Goal: Information Seeking & Learning: Find specific fact

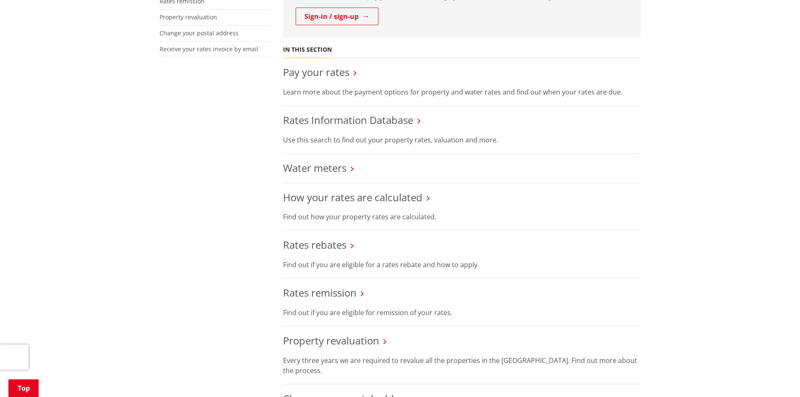
scroll to position [294, 0]
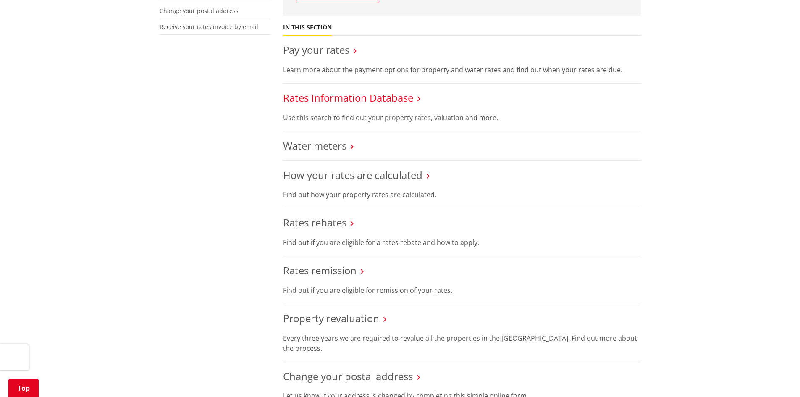
click at [396, 103] on link "Rates Information Database" at bounding box center [348, 98] width 130 height 14
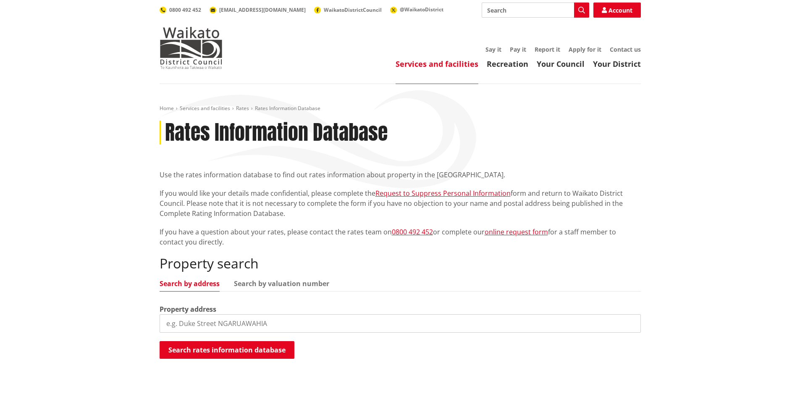
click at [224, 317] on input "search" at bounding box center [400, 323] width 481 height 18
type input "waipa esplanade"
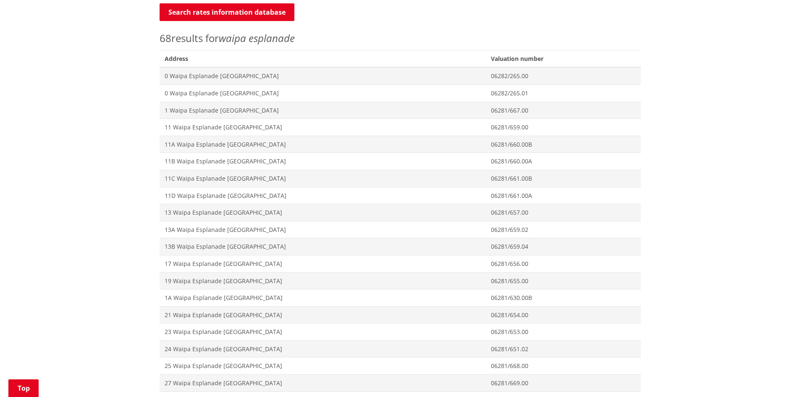
scroll to position [336, 0]
click at [209, 283] on span "19 Waipa Esplanade [GEOGRAPHIC_DATA]" at bounding box center [323, 282] width 316 height 8
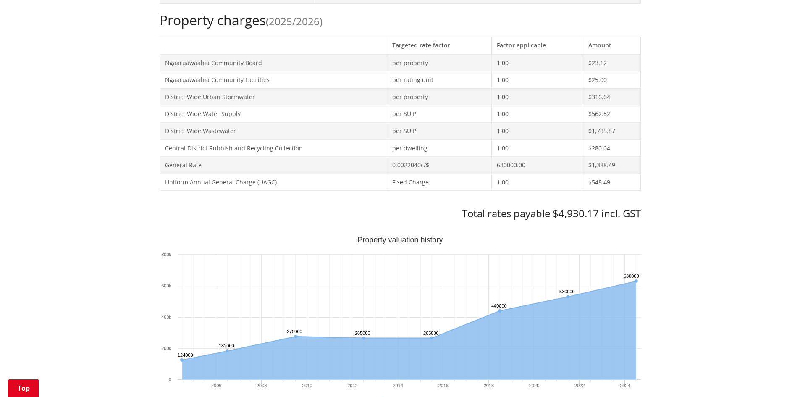
scroll to position [336, 0]
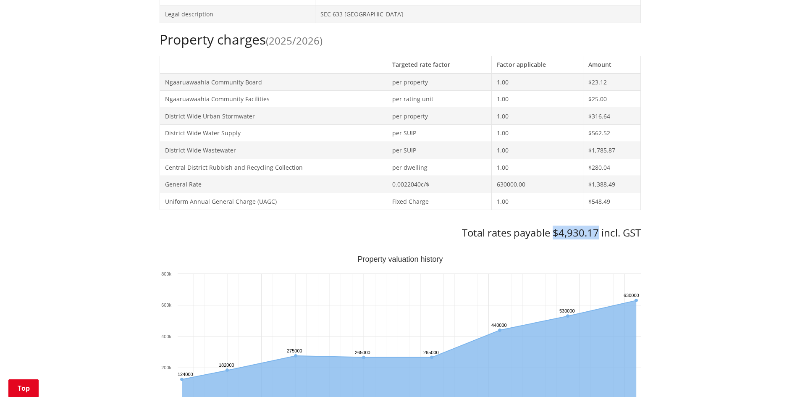
drag, startPoint x: 553, startPoint y: 236, endPoint x: 598, endPoint y: 235, distance: 45.0
click at [598, 235] on h3 "Total rates payable $4,930.17 incl. GST" at bounding box center [400, 233] width 481 height 12
copy h3 "$4,930.17"
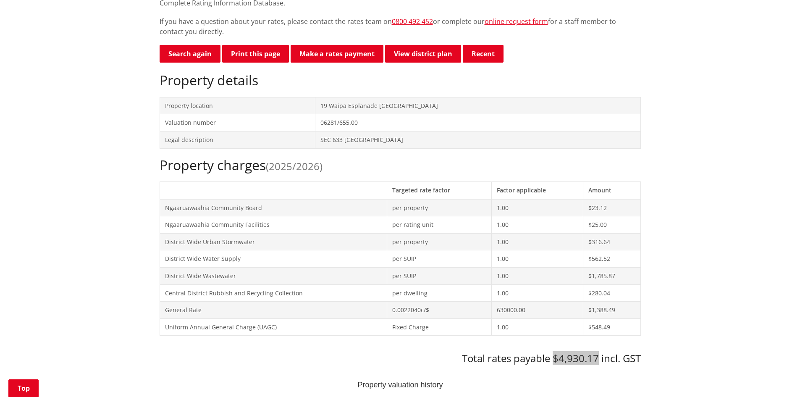
scroll to position [210, 0]
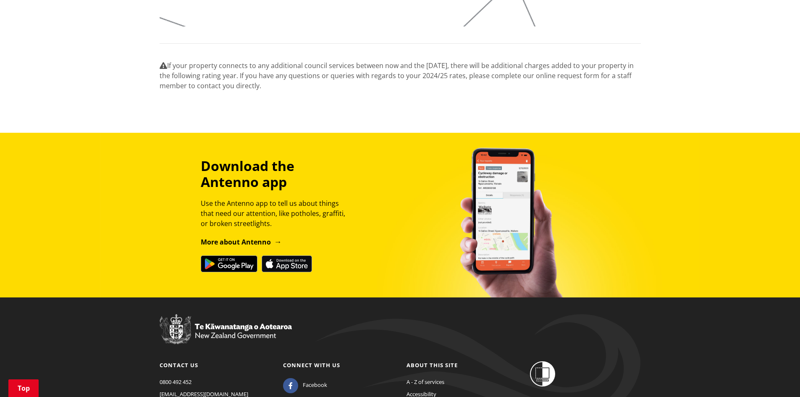
scroll to position [1134, 0]
